Goal: Task Accomplishment & Management: Use online tool/utility

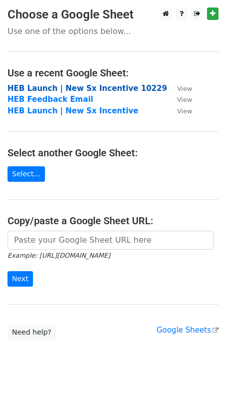
click at [59, 87] on strong "HEB Launch | New Sx Incentive 10229" at bounding box center [86, 88] width 159 height 9
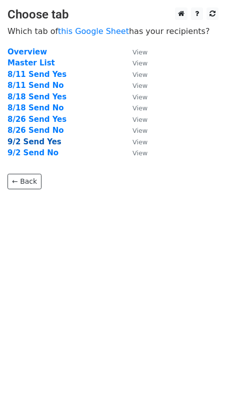
click at [40, 143] on strong "9/2 Send Yes" at bounding box center [34, 141] width 54 height 9
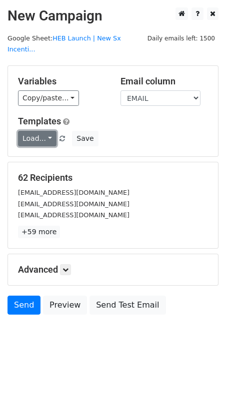
click at [39, 131] on link "Load..." at bounding box center [37, 138] width 38 height 15
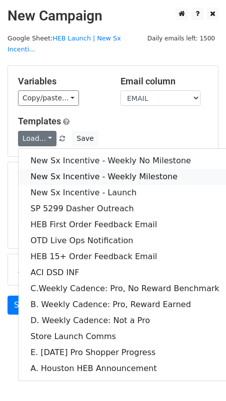
click at [52, 169] on link "New Sx Incentive - Weekly Milestone" at bounding box center [124, 177] width 213 height 16
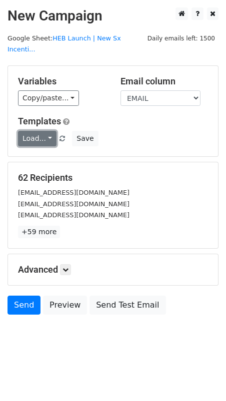
click at [42, 131] on link "Load..." at bounding box center [37, 138] width 38 height 15
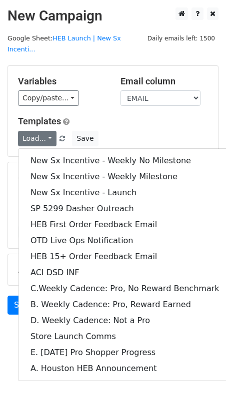
click at [154, 117] on div "Templates Load... New Sx Incentive - Weekly No Milestone New Sx Incentive - Wee…" at bounding box center [112, 131] width 205 height 30
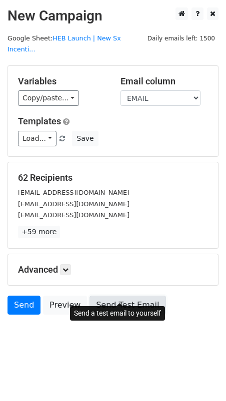
click at [127, 298] on link "Send Test Email" at bounding box center [127, 305] width 76 height 19
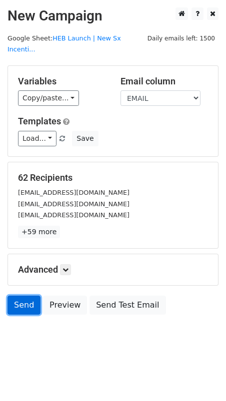
click at [24, 298] on link "Send" at bounding box center [23, 305] width 33 height 19
